Goal: Task Accomplishment & Management: Use online tool/utility

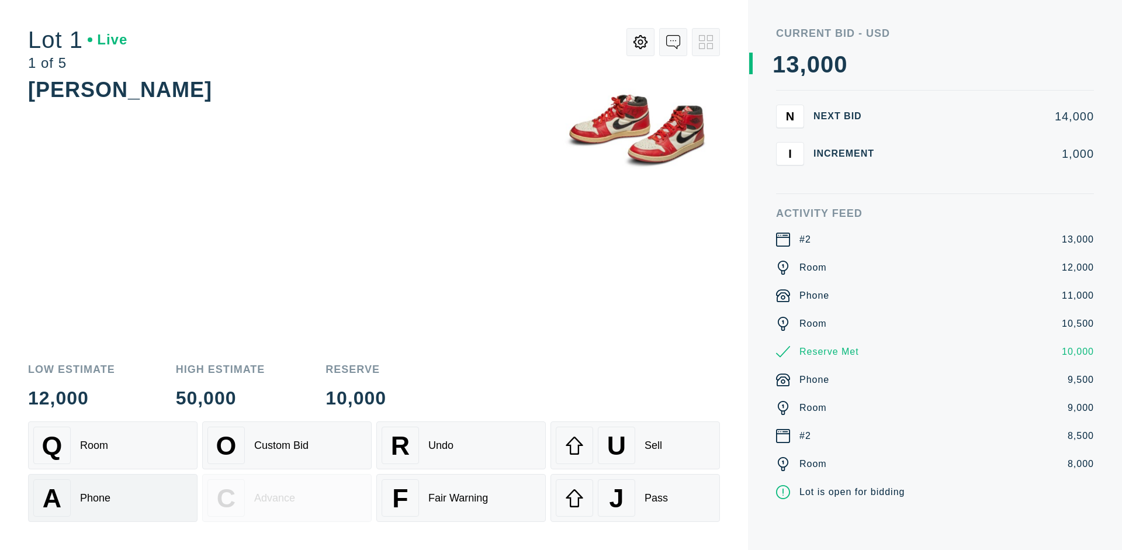
click at [113, 496] on div "A Phone" at bounding box center [112, 497] width 159 height 37
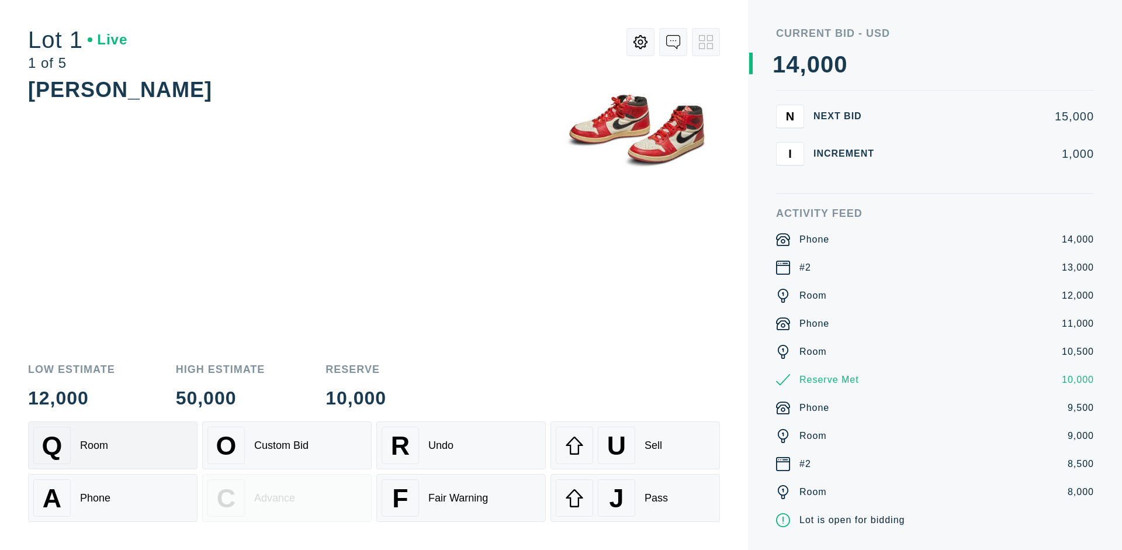
click at [113, 445] on div "Q Room" at bounding box center [112, 444] width 159 height 37
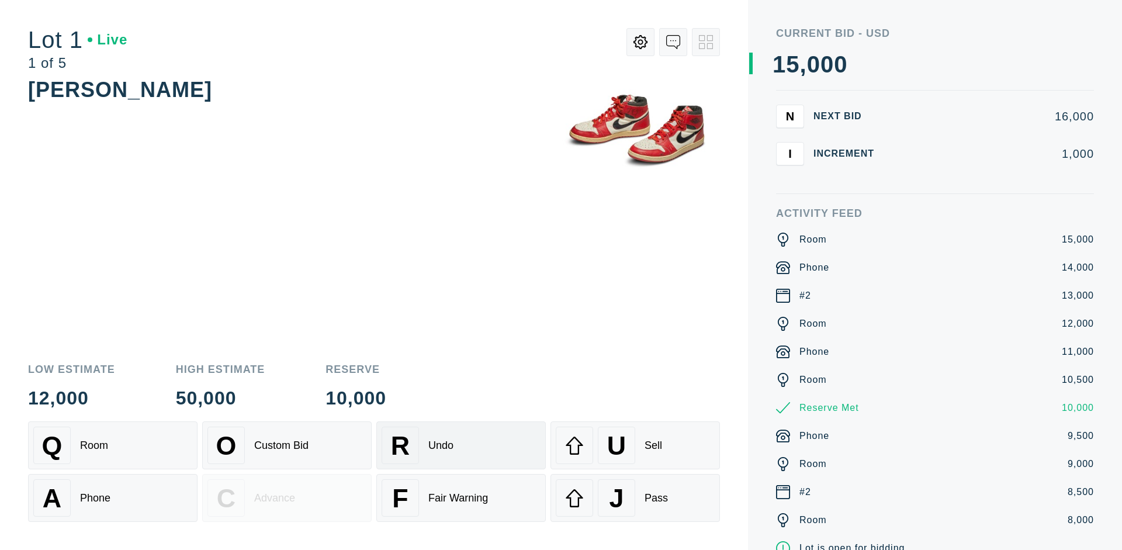
click at [461, 445] on div "R Undo" at bounding box center [461, 444] width 159 height 37
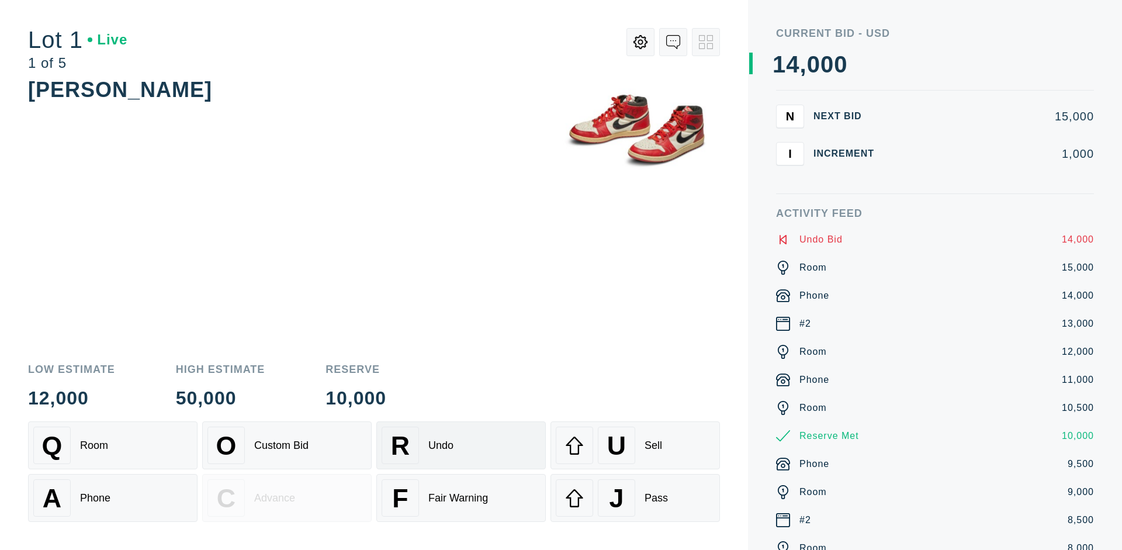
click at [113, 445] on div "Q Room" at bounding box center [112, 444] width 159 height 37
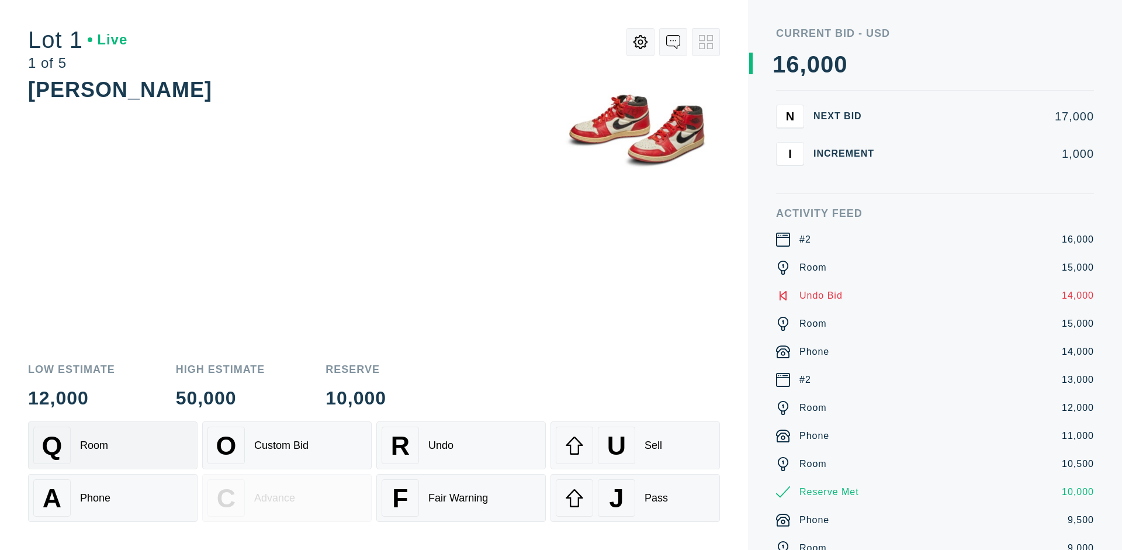
click at [113, 498] on div "A Phone" at bounding box center [112, 497] width 159 height 37
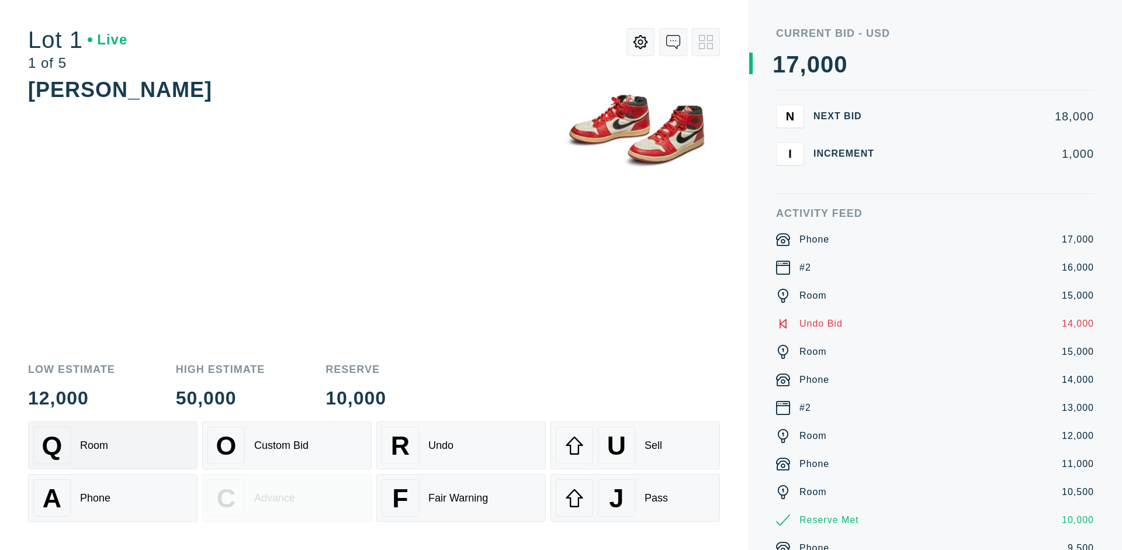
click at [113, 445] on div "Q Room" at bounding box center [112, 444] width 159 height 37
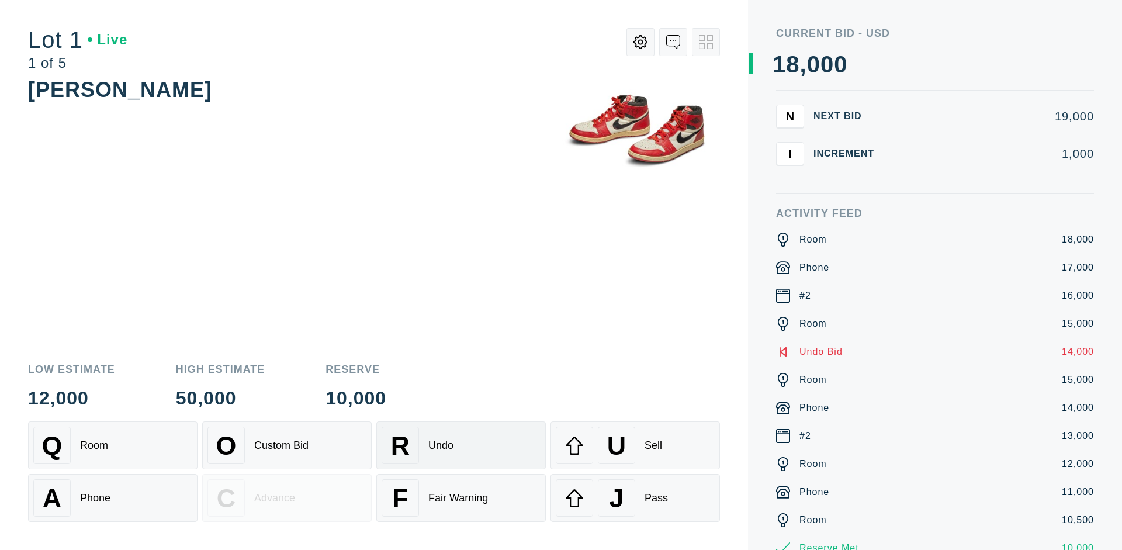
click at [461, 445] on div "R Undo" at bounding box center [461, 444] width 159 height 37
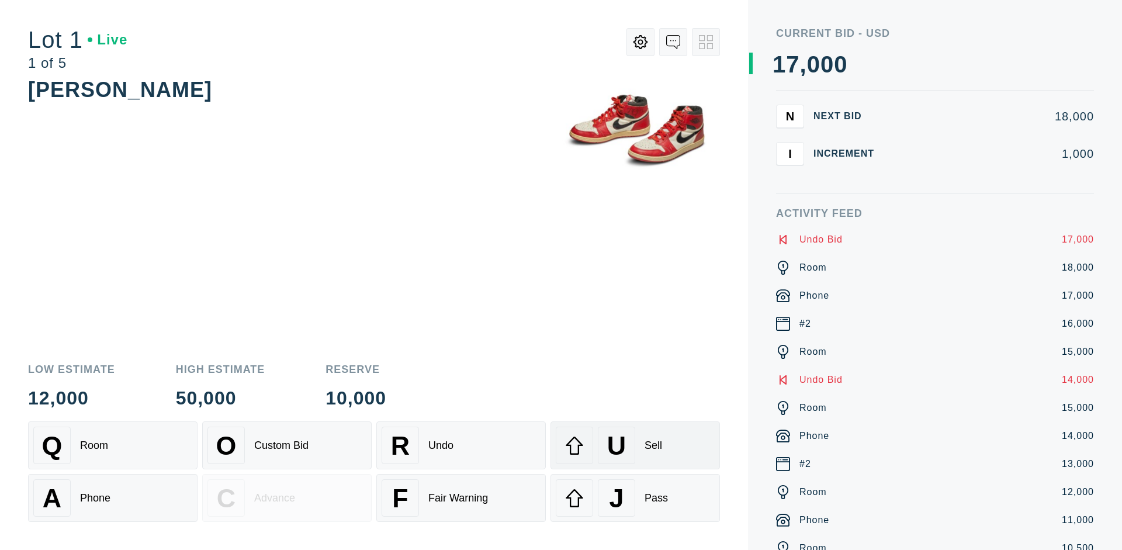
click at [635, 445] on div "U Sell" at bounding box center [635, 444] width 159 height 37
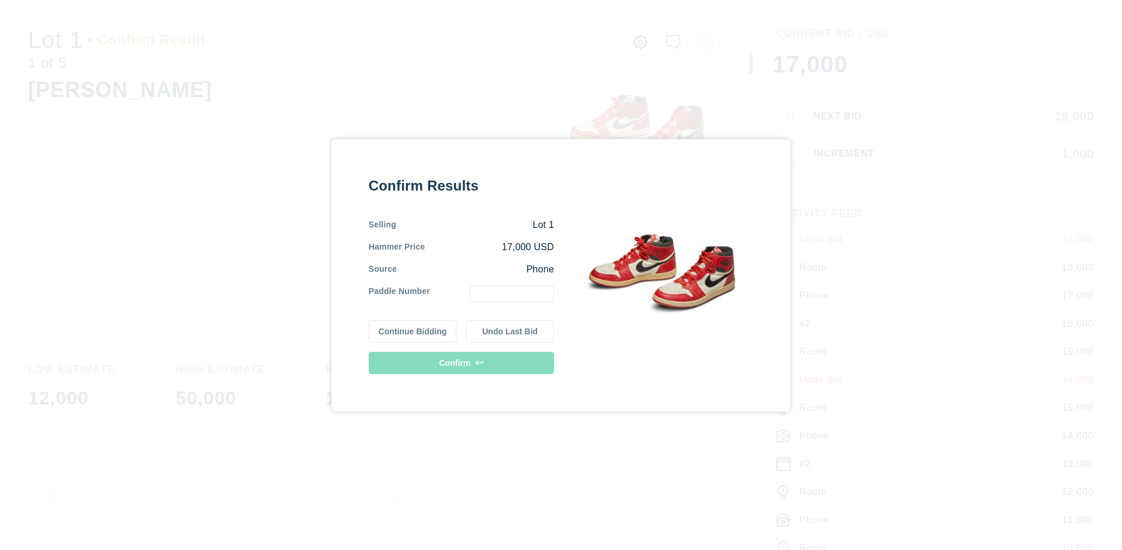
click at [413, 331] on button "Continue Bidding" at bounding box center [413, 331] width 88 height 22
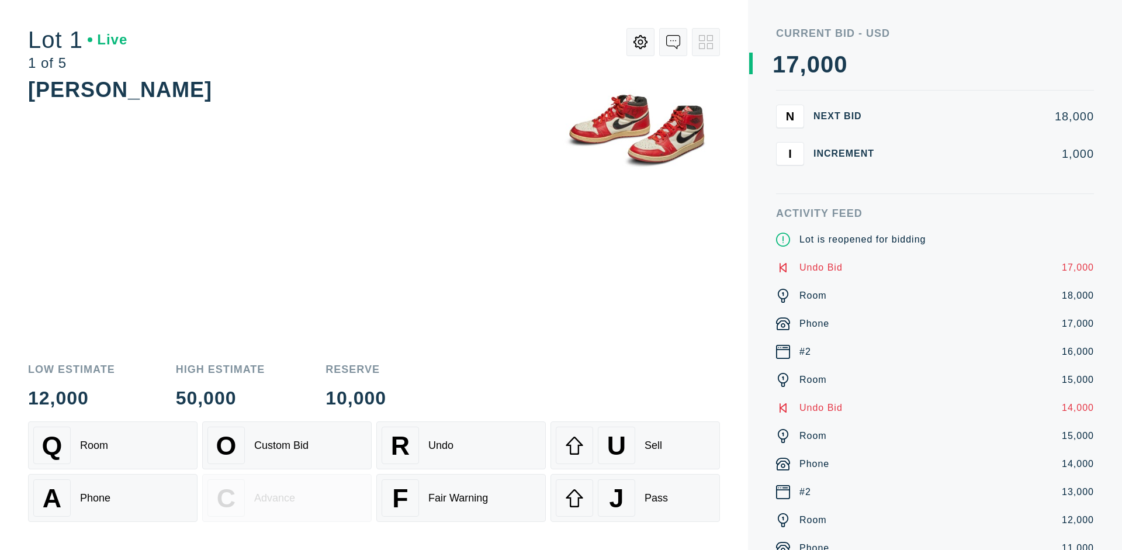
click at [635, 445] on div "U Sell" at bounding box center [635, 444] width 159 height 37
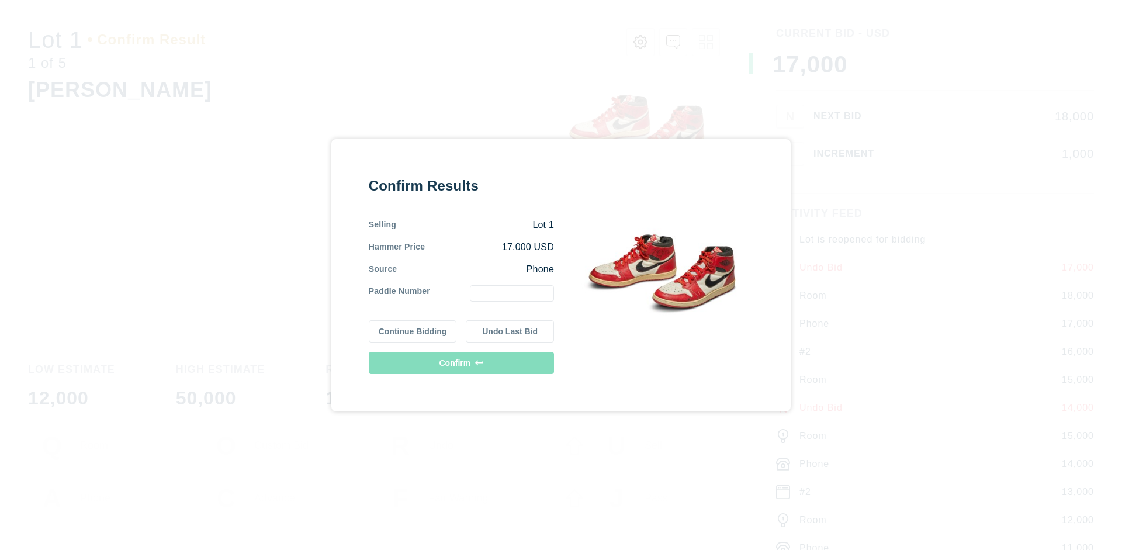
click at [510, 331] on button "Undo Last Bid" at bounding box center [510, 331] width 88 height 22
click at [413, 329] on button "Continue Bidding" at bounding box center [413, 329] width 88 height 22
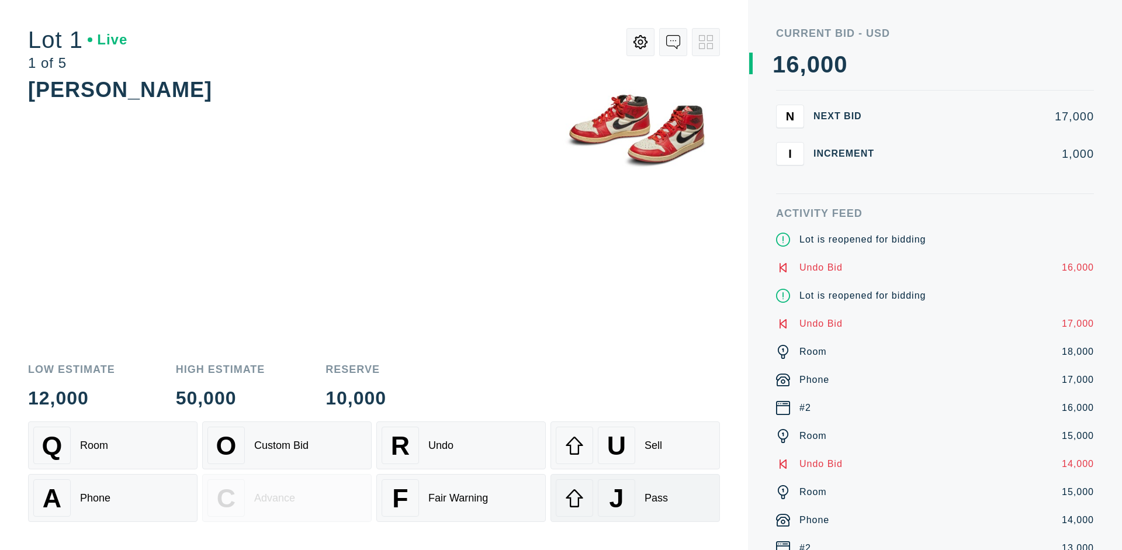
click at [635, 498] on div "J Pass" at bounding box center [635, 497] width 159 height 37
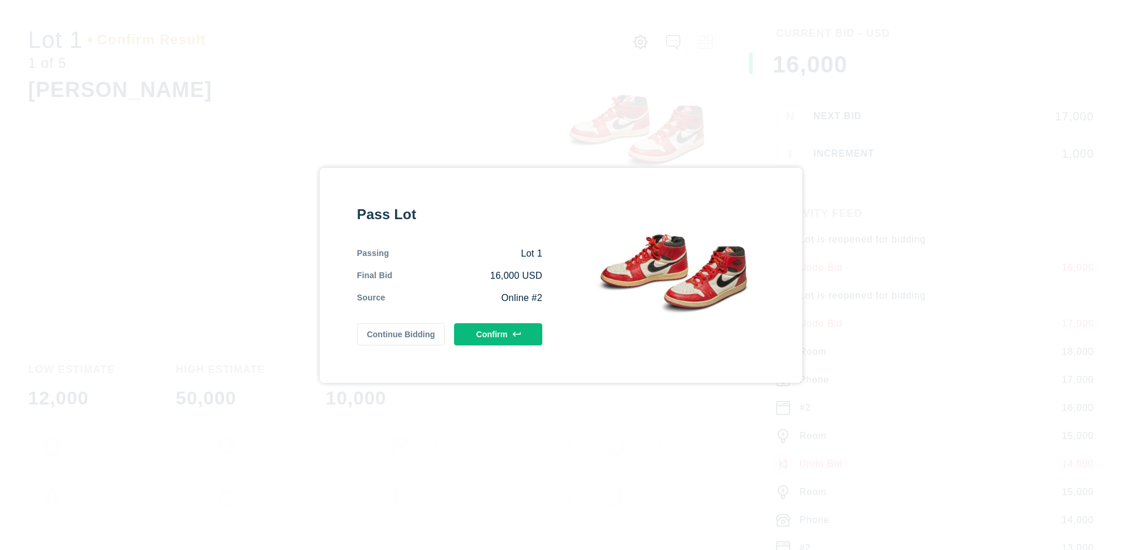
click at [498, 334] on button "Confirm" at bounding box center [498, 334] width 88 height 22
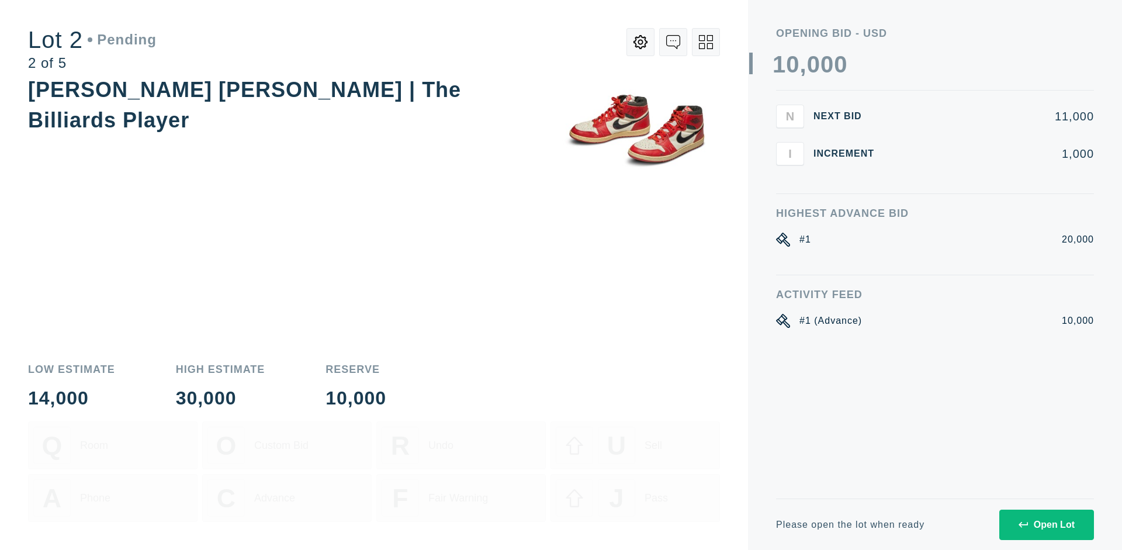
click at [1046, 524] on div "Open Lot" at bounding box center [1046, 524] width 56 height 11
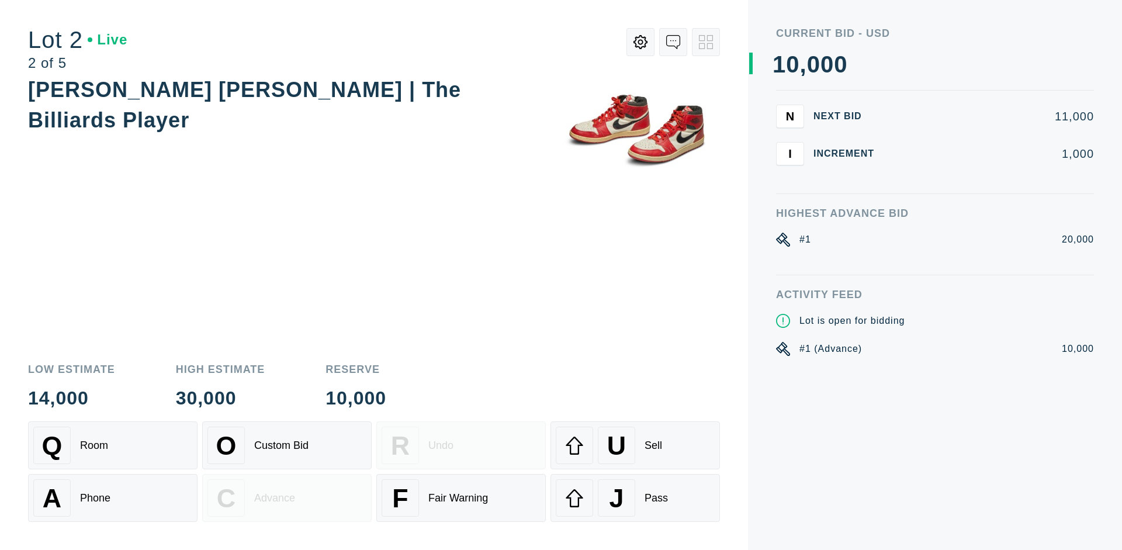
click at [113, 445] on div "Q Room" at bounding box center [112, 444] width 159 height 37
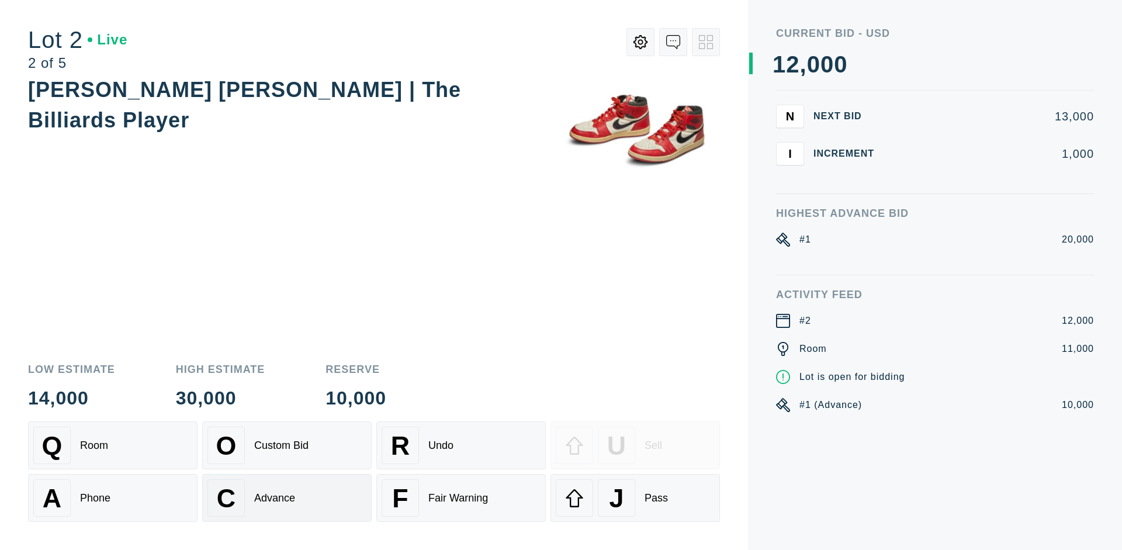
click at [287, 498] on div "Advance" at bounding box center [274, 498] width 41 height 12
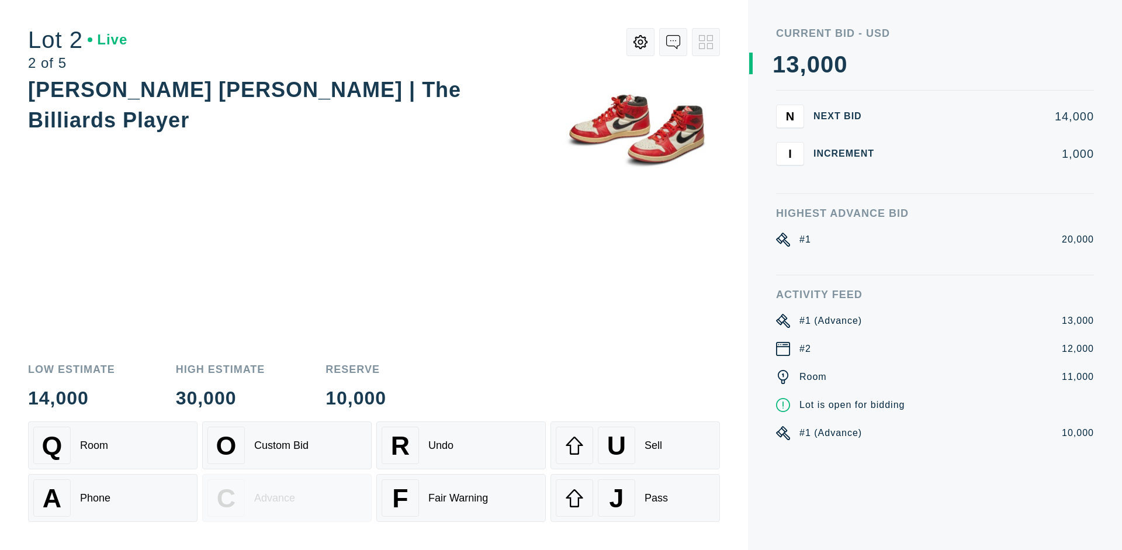
click at [635, 445] on div "U Sell" at bounding box center [635, 444] width 159 height 37
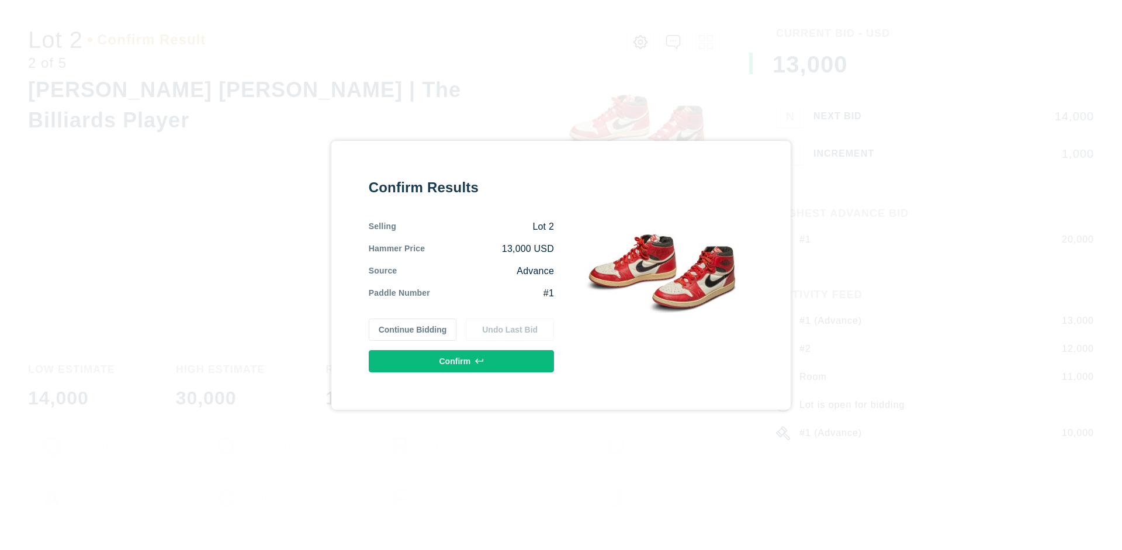
click at [462, 360] on button "Confirm" at bounding box center [461, 361] width 185 height 22
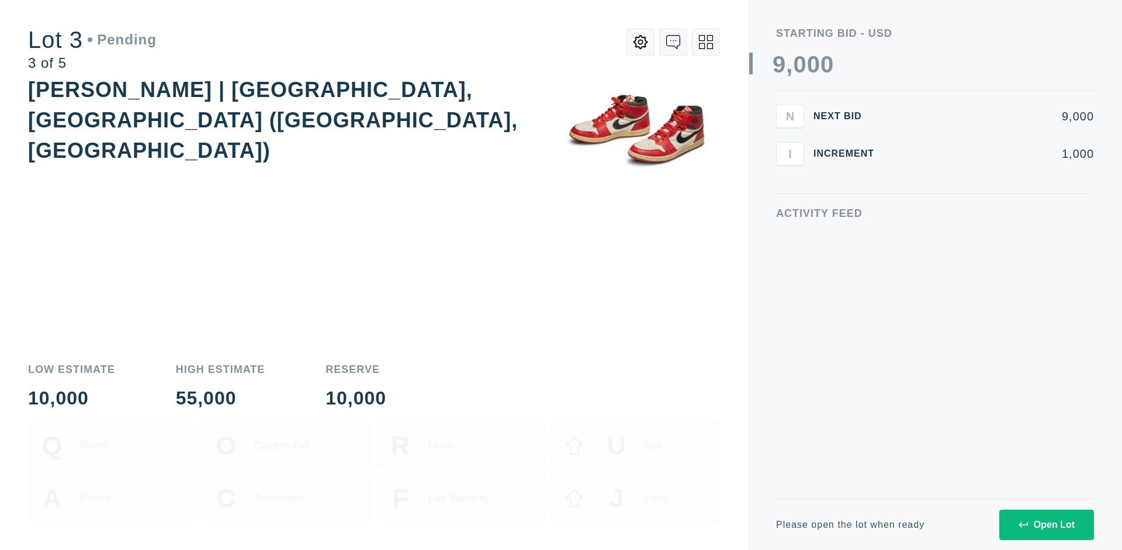
click at [1046, 524] on div "Open Lot" at bounding box center [1046, 524] width 56 height 11
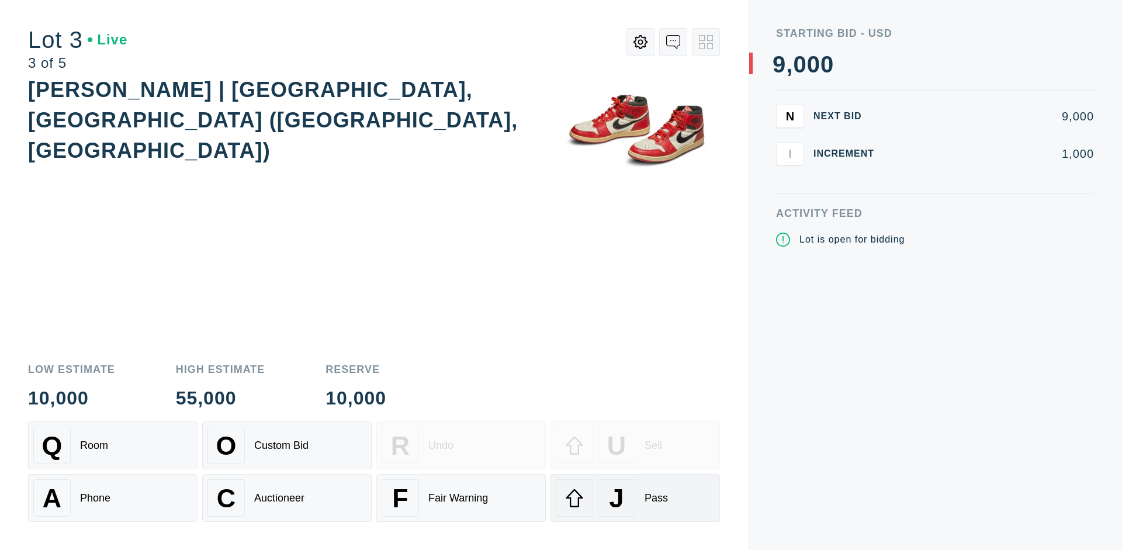
click at [635, 498] on div "J Pass" at bounding box center [635, 497] width 159 height 37
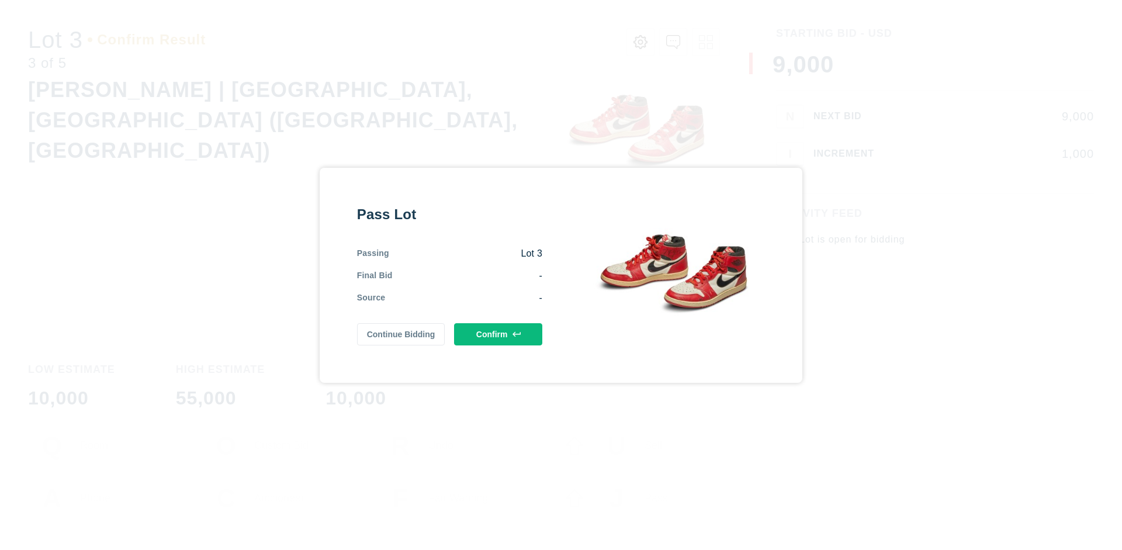
click at [498, 334] on button "Confirm" at bounding box center [498, 334] width 88 height 22
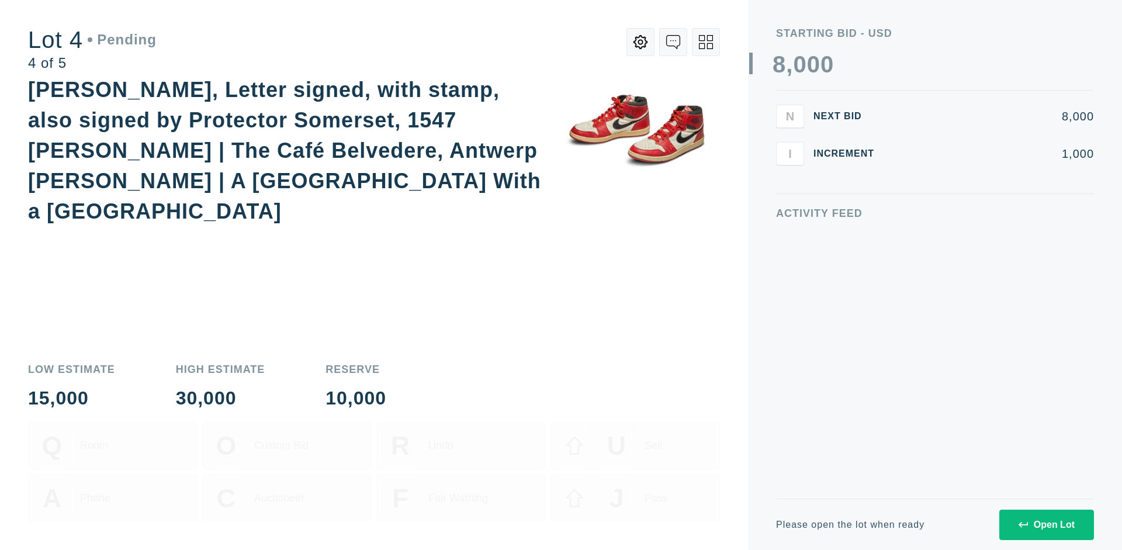
click at [1046, 524] on div "Open Lot" at bounding box center [1046, 524] width 56 height 11
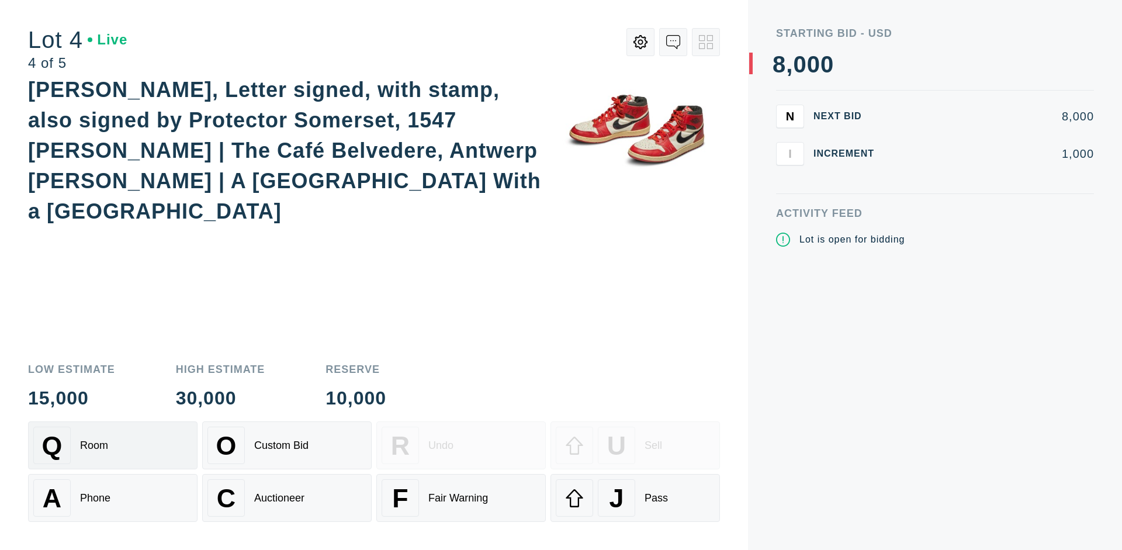
click at [113, 445] on div "Q Room" at bounding box center [112, 444] width 159 height 37
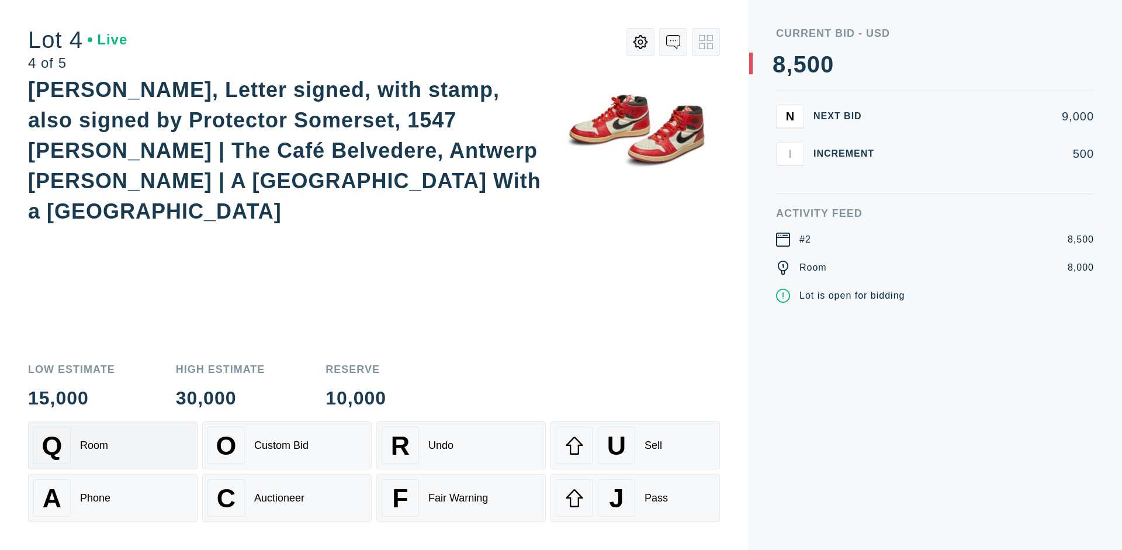
click at [287, 498] on div "Auctioneer" at bounding box center [279, 498] width 50 height 12
click at [635, 498] on div "J Pass" at bounding box center [635, 497] width 159 height 37
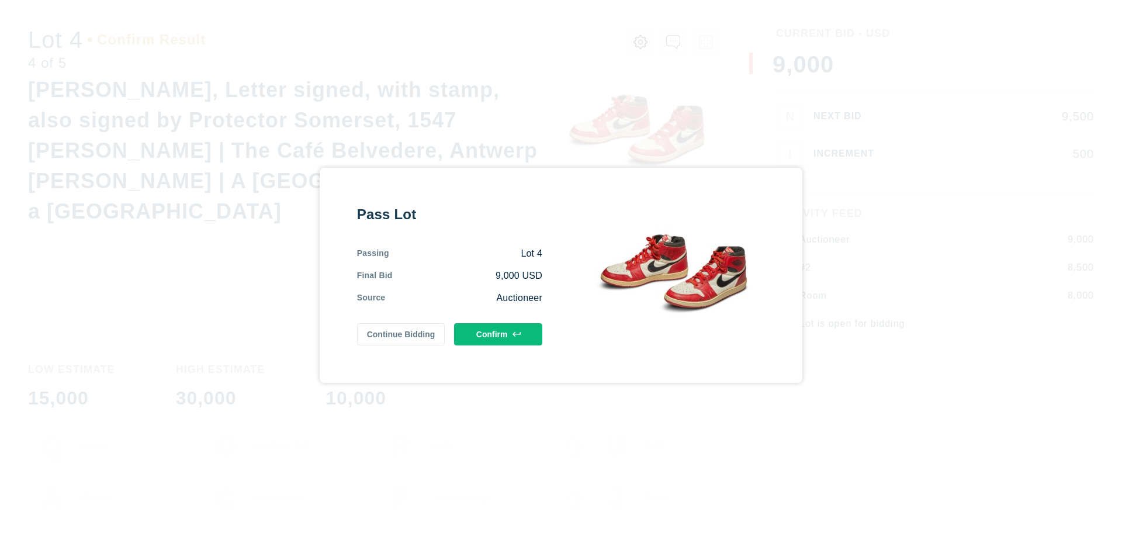
click at [498, 334] on button "Confirm" at bounding box center [498, 334] width 88 height 22
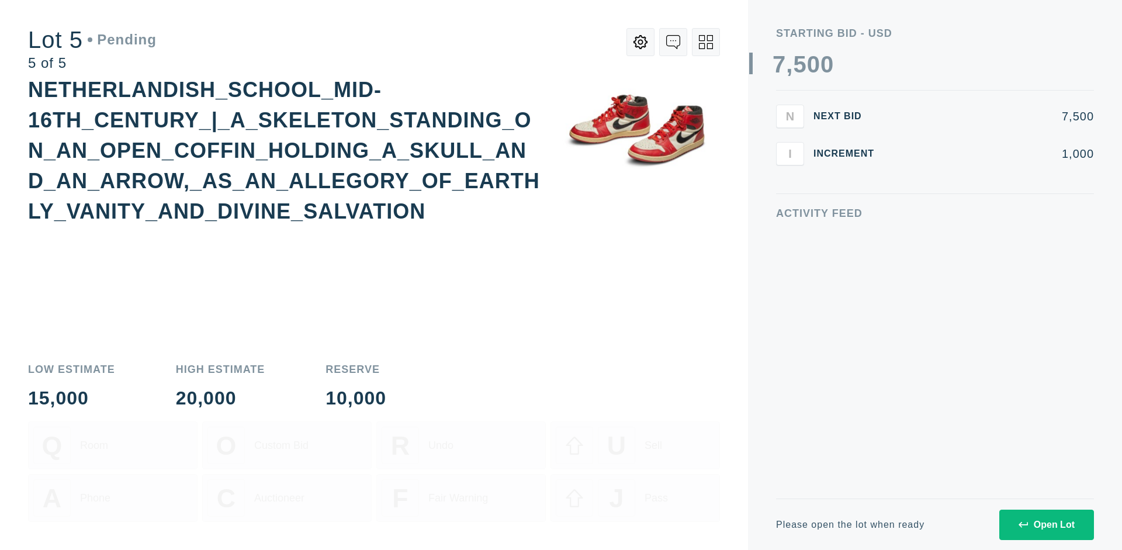
click at [1046, 524] on div "Open Lot" at bounding box center [1046, 524] width 56 height 11
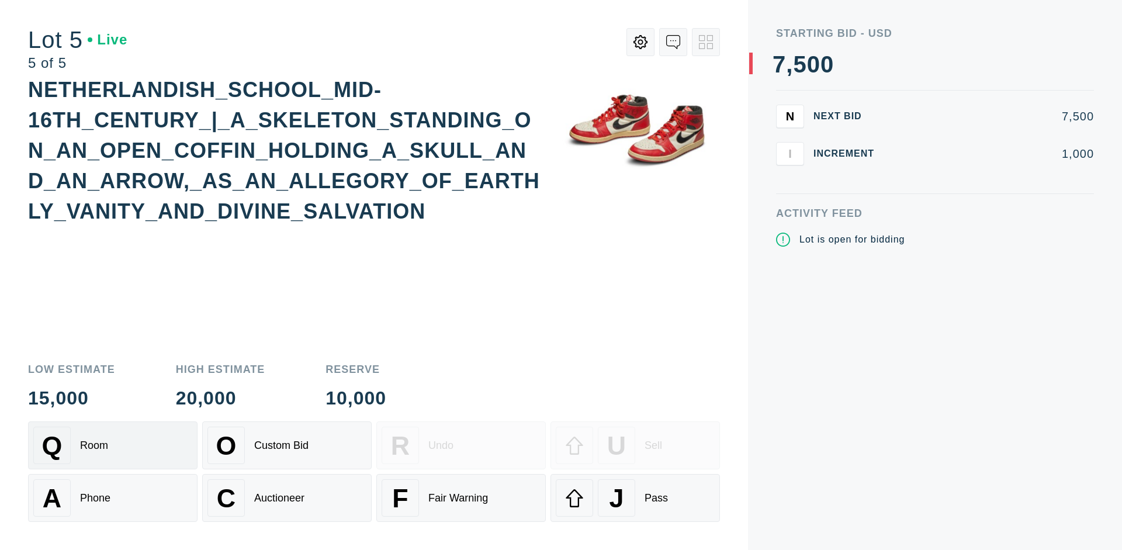
click at [113, 445] on div "Q Room" at bounding box center [112, 444] width 159 height 37
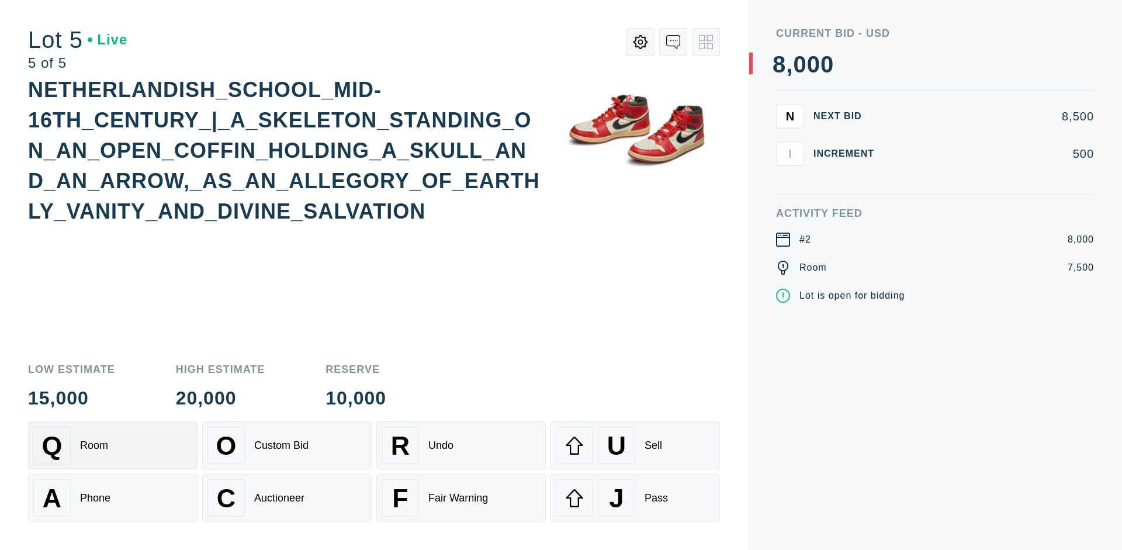
click at [113, 445] on div "Q Room" at bounding box center [112, 444] width 159 height 37
click at [635, 445] on div "U Sell" at bounding box center [635, 444] width 159 height 37
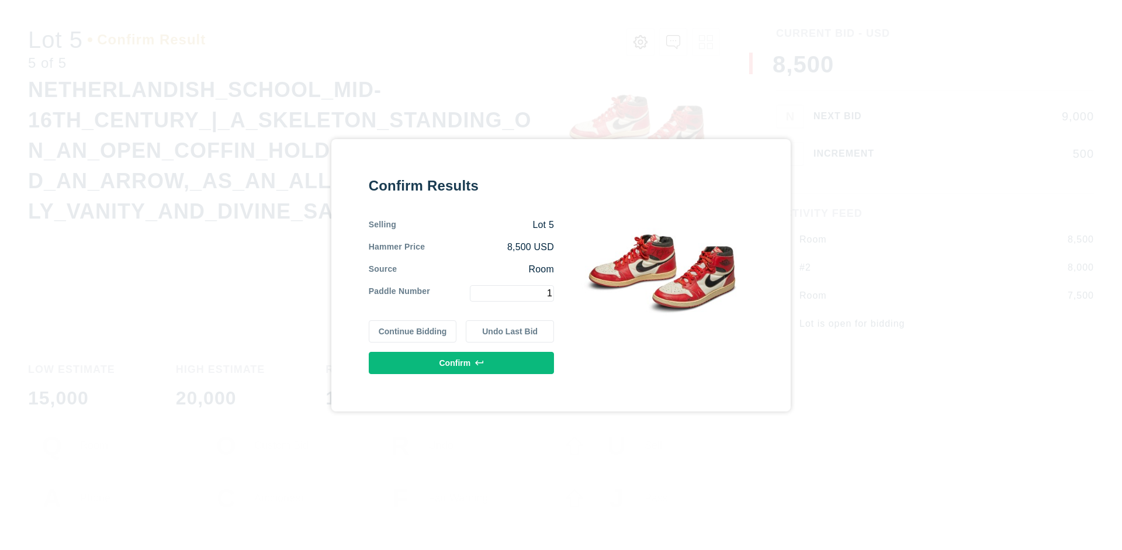
type input "1"
click at [462, 362] on button "Confirm" at bounding box center [461, 363] width 185 height 22
